Goal: Check status: Check status

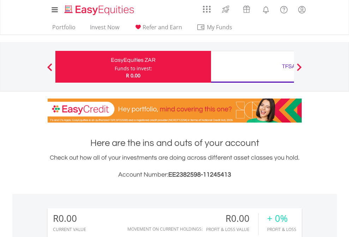
scroll to position [68, 111]
click at [115, 67] on div "Funds to invest:" at bounding box center [133, 68] width 37 height 7
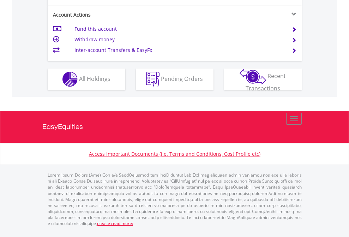
scroll to position [691, 0]
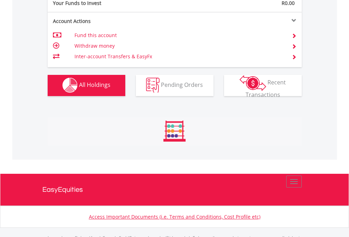
scroll to position [699, 0]
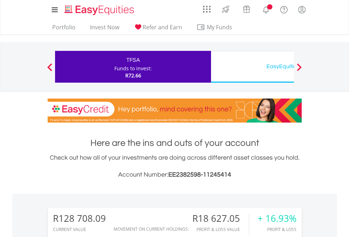
scroll to position [68, 111]
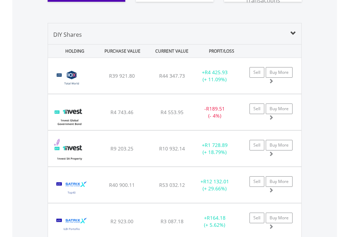
scroll to position [813, 0]
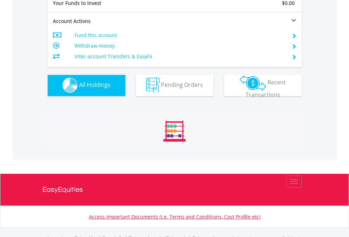
scroll to position [699, 0]
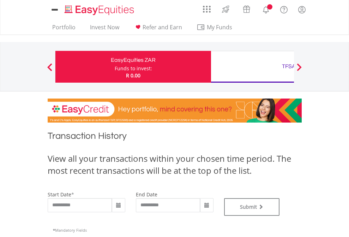
type input "**********"
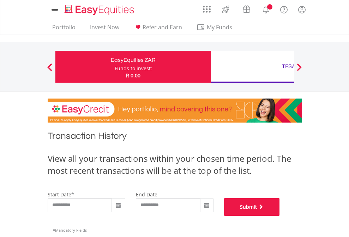
click at [280, 216] on button "Submit" at bounding box center [252, 207] width 56 height 18
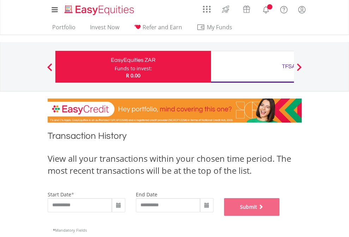
scroll to position [286, 0]
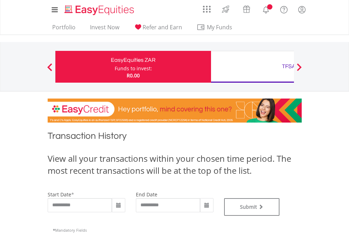
click at [252, 67] on div "TFSA" at bounding box center [288, 66] width 147 height 10
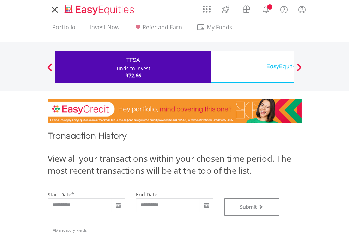
type input "**********"
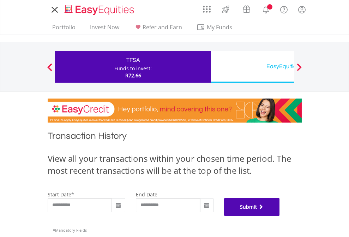
click at [280, 216] on button "Submit" at bounding box center [252, 207] width 56 height 18
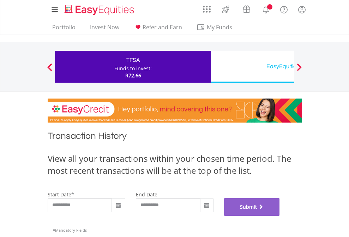
scroll to position [286, 0]
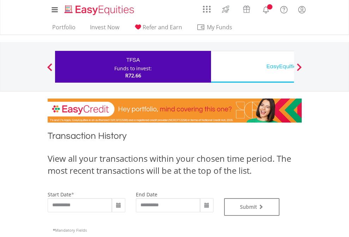
click at [252, 67] on div "EasyEquities USD" at bounding box center [288, 66] width 147 height 10
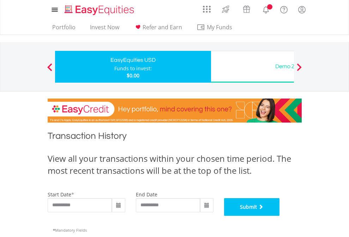
click at [280, 216] on button "Submit" at bounding box center [252, 207] width 56 height 18
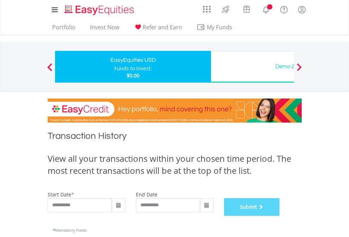
scroll to position [286, 0]
